Goal: Task Accomplishment & Management: Use online tool/utility

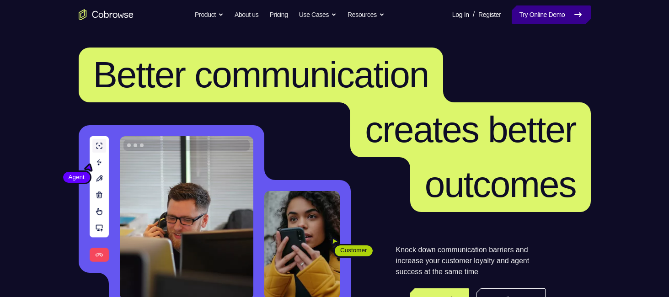
click at [526, 20] on link "Try Online Demo" at bounding box center [551, 14] width 79 height 18
click at [520, 5] on link "Try Online Demo" at bounding box center [551, 14] width 79 height 18
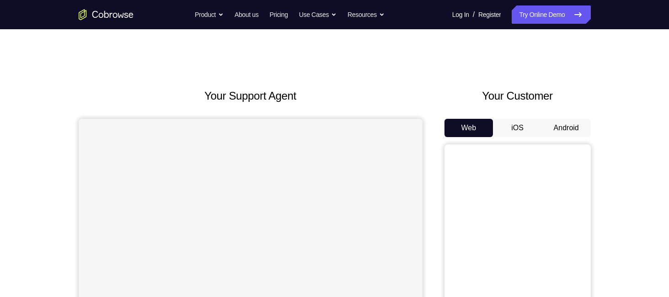
click at [551, 132] on button "Android" at bounding box center [566, 128] width 49 height 18
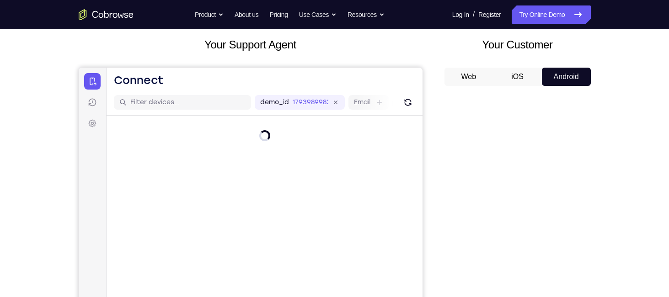
scroll to position [56, 0]
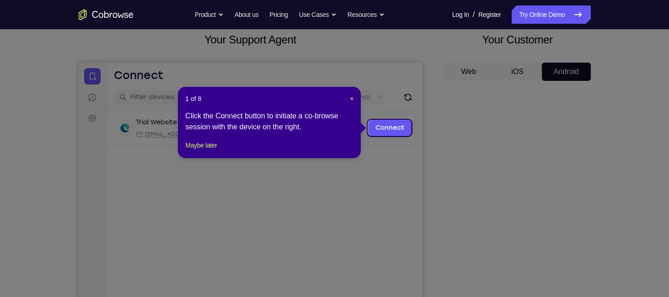
click at [354, 96] on div "1 of 8 × Click the Connect button to initiate a co-browse session with the devi…" at bounding box center [269, 122] width 183 height 71
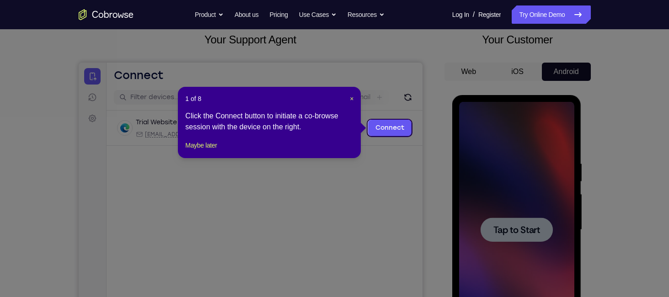
scroll to position [0, 0]
click at [352, 96] on span "×" at bounding box center [352, 98] width 4 height 7
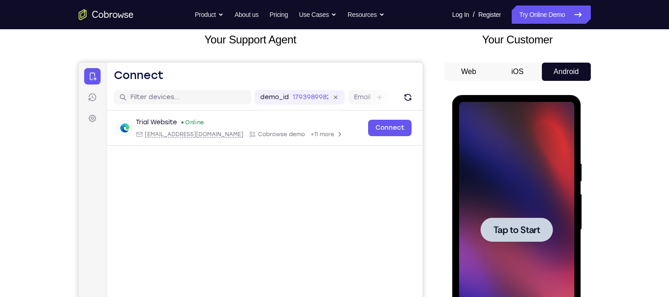
click at [529, 221] on div at bounding box center [517, 230] width 72 height 24
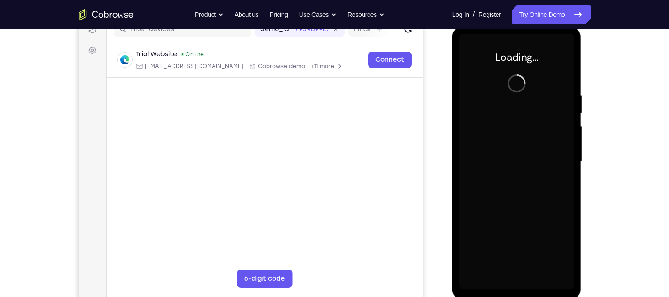
scroll to position [125, 0]
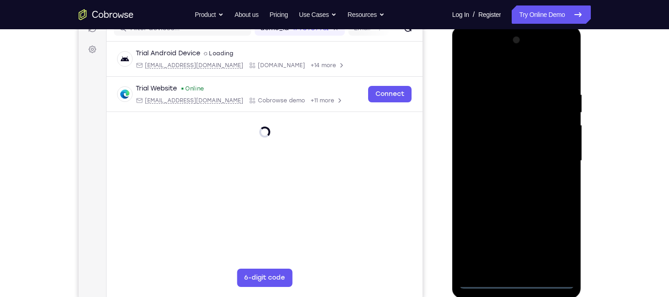
click at [517, 282] on div at bounding box center [516, 161] width 115 height 256
click at [555, 241] on div at bounding box center [516, 161] width 115 height 256
click at [490, 73] on div at bounding box center [516, 161] width 115 height 256
click at [527, 70] on div at bounding box center [516, 161] width 115 height 256
click at [556, 153] on div at bounding box center [516, 161] width 115 height 256
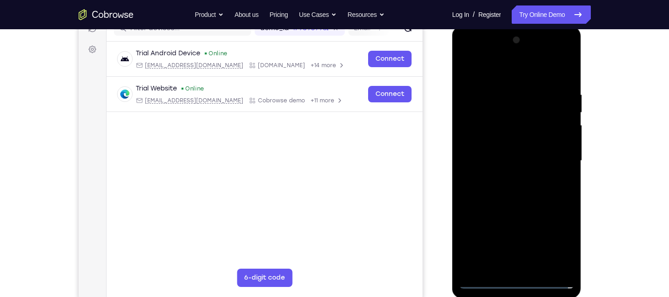
click at [505, 176] on div at bounding box center [516, 161] width 115 height 256
click at [505, 159] on div at bounding box center [516, 161] width 115 height 256
click at [496, 145] on div at bounding box center [516, 161] width 115 height 256
click at [502, 157] on div at bounding box center [516, 161] width 115 height 256
click at [509, 192] on div at bounding box center [516, 161] width 115 height 256
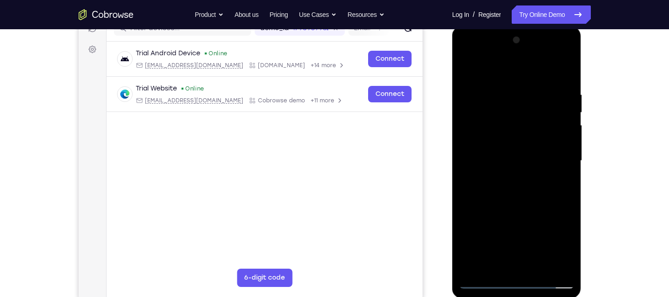
click at [502, 130] on div at bounding box center [516, 161] width 115 height 256
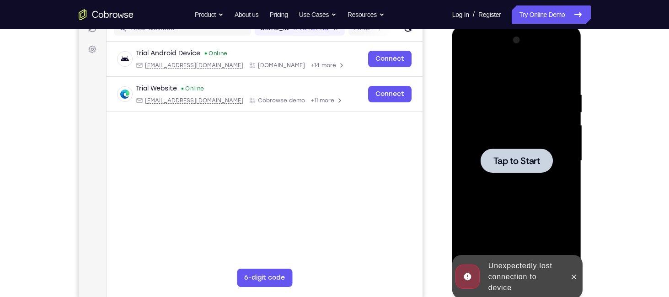
click at [511, 149] on div at bounding box center [517, 161] width 72 height 24
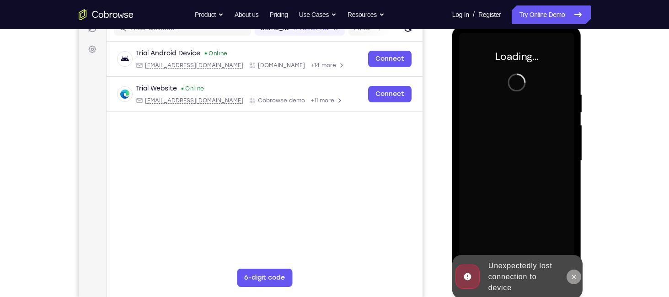
click at [576, 276] on icon at bounding box center [573, 276] width 7 height 7
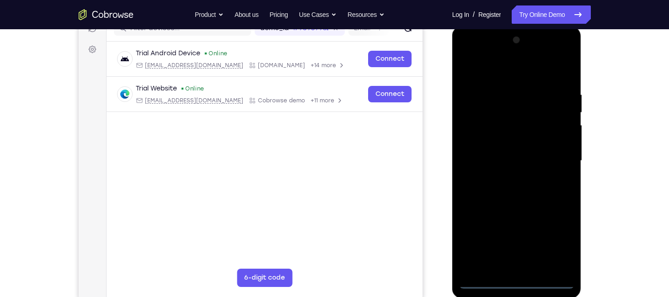
click at [517, 284] on div at bounding box center [516, 161] width 115 height 256
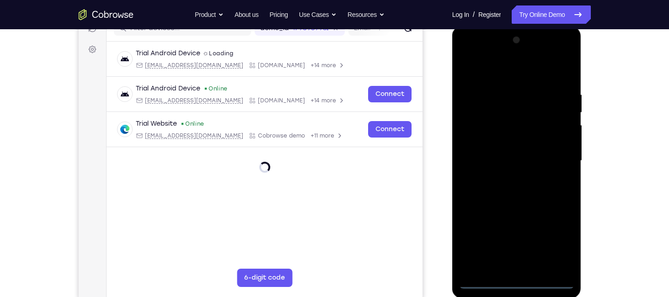
click at [560, 241] on div at bounding box center [516, 161] width 115 height 256
click at [518, 76] on div at bounding box center [516, 161] width 115 height 256
click at [557, 158] on div at bounding box center [516, 161] width 115 height 256
click at [505, 177] on div at bounding box center [516, 161] width 115 height 256
click at [502, 151] on div at bounding box center [516, 161] width 115 height 256
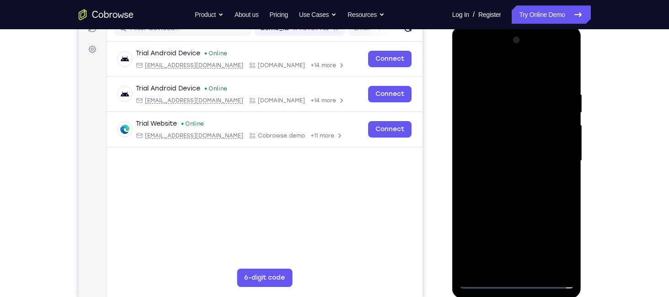
click at [502, 143] on div at bounding box center [516, 161] width 115 height 256
click at [501, 161] on div at bounding box center [516, 161] width 115 height 256
click at [549, 238] on div at bounding box center [516, 161] width 115 height 256
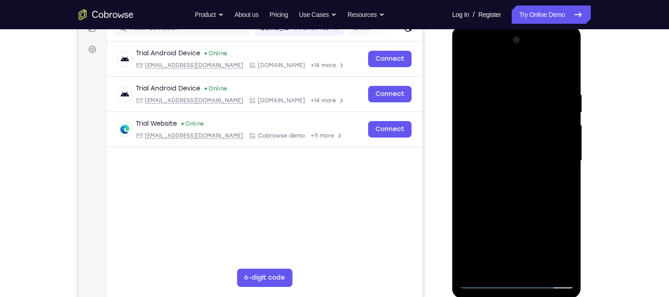
click at [549, 238] on div at bounding box center [516, 161] width 115 height 256
click at [549, 246] on div at bounding box center [516, 161] width 115 height 256
drag, startPoint x: 549, startPoint y: 246, endPoint x: 551, endPoint y: 228, distance: 17.9
click at [551, 228] on div at bounding box center [516, 161] width 115 height 256
click at [537, 199] on div at bounding box center [516, 161] width 115 height 256
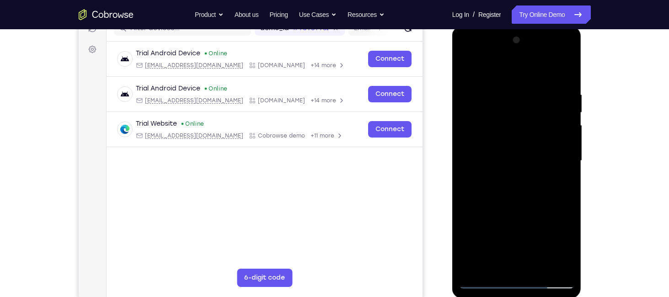
drag, startPoint x: 505, startPoint y: 79, endPoint x: 509, endPoint y: -46, distance: 124.4
click at [509, 26] on html "Online web based iOS Simulators and Android Emulators. Run iPhone, iPad, Mobile…" at bounding box center [517, 163] width 130 height 274
click at [517, 187] on div at bounding box center [516, 161] width 115 height 256
click at [542, 270] on div at bounding box center [516, 161] width 115 height 256
click at [500, 208] on div at bounding box center [516, 161] width 115 height 256
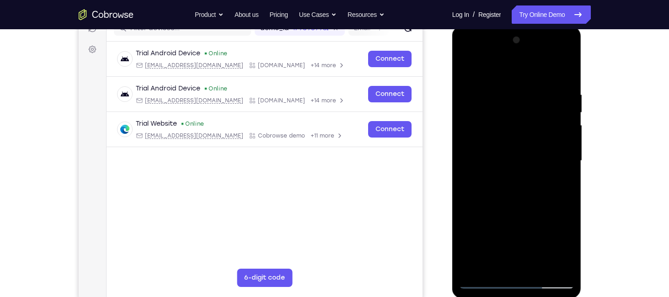
click at [469, 64] on div at bounding box center [516, 161] width 115 height 256
click at [507, 91] on div at bounding box center [516, 161] width 115 height 256
drag, startPoint x: 556, startPoint y: 145, endPoint x: 472, endPoint y: 168, distance: 87.2
click at [472, 168] on div at bounding box center [516, 161] width 115 height 256
drag, startPoint x: 560, startPoint y: 135, endPoint x: 400, endPoint y: 159, distance: 161.8
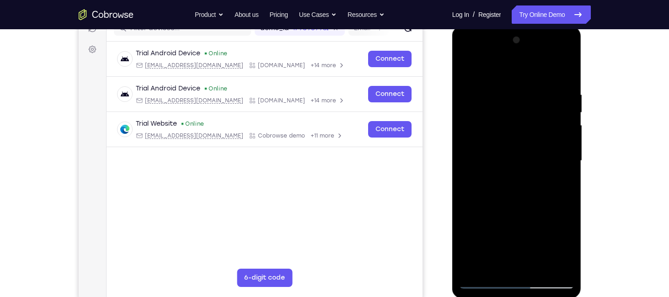
click at [452, 159] on html "Online web based iOS Simulators and Android Emulators. Run iPhone, iPad, Mobile…" at bounding box center [517, 163] width 130 height 274
drag, startPoint x: 562, startPoint y: 149, endPoint x: 445, endPoint y: 164, distance: 118.5
click at [452, 164] on html "Online web based iOS Simulators and Android Emulators. Run iPhone, iPad, Mobile…" at bounding box center [517, 163] width 130 height 274
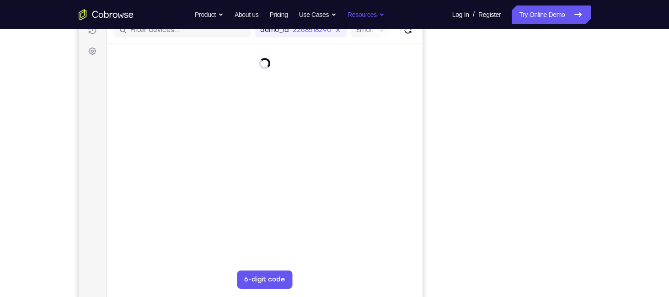
scroll to position [126, 0]
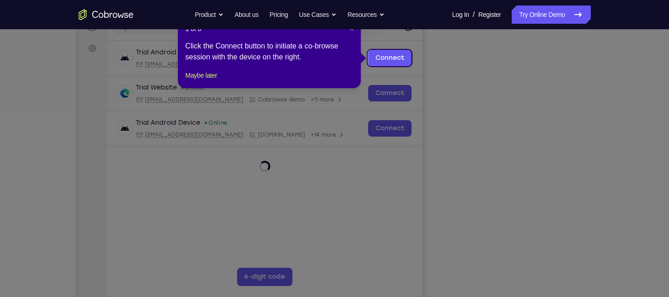
click at [553, 246] on icon at bounding box center [338, 148] width 676 height 297
click at [351, 31] on span "×" at bounding box center [352, 28] width 4 height 7
